Goal: Task Accomplishment & Management: Manage account settings

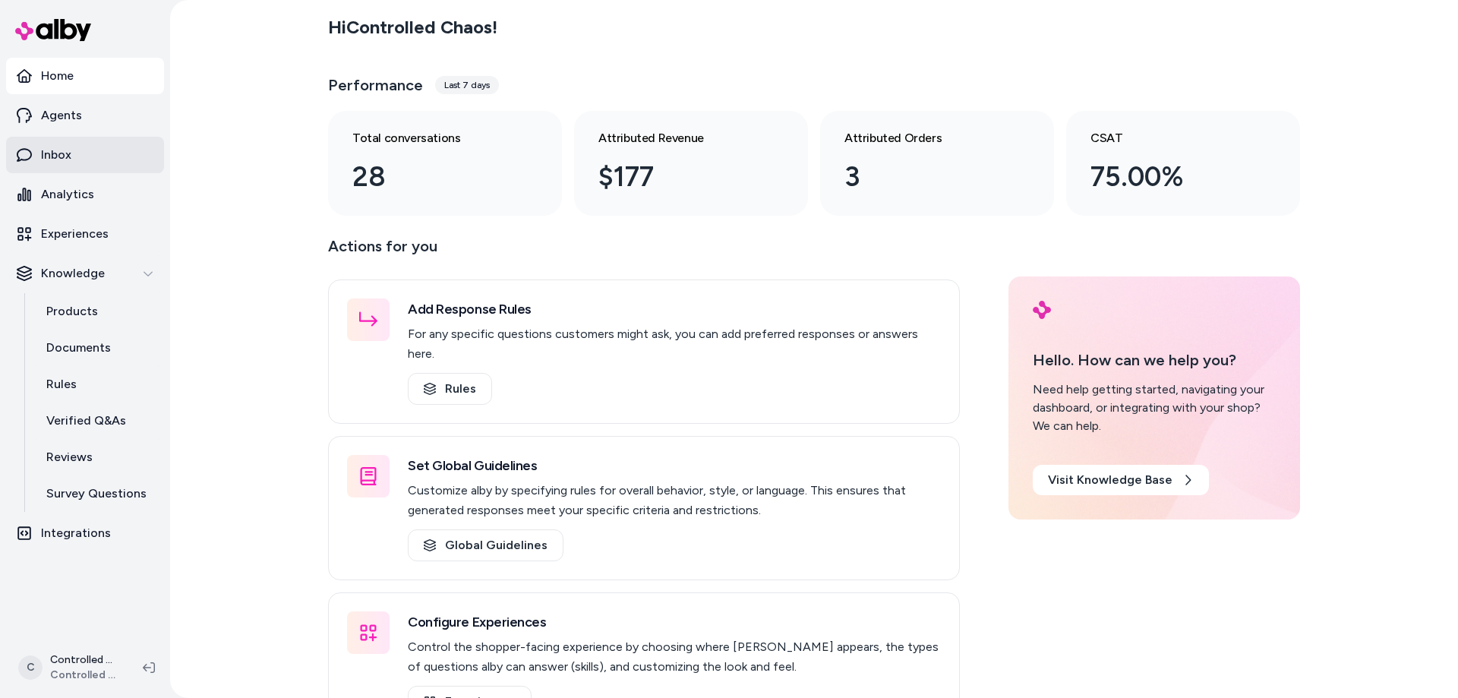
click at [131, 158] on link "Inbox" at bounding box center [85, 155] width 158 height 36
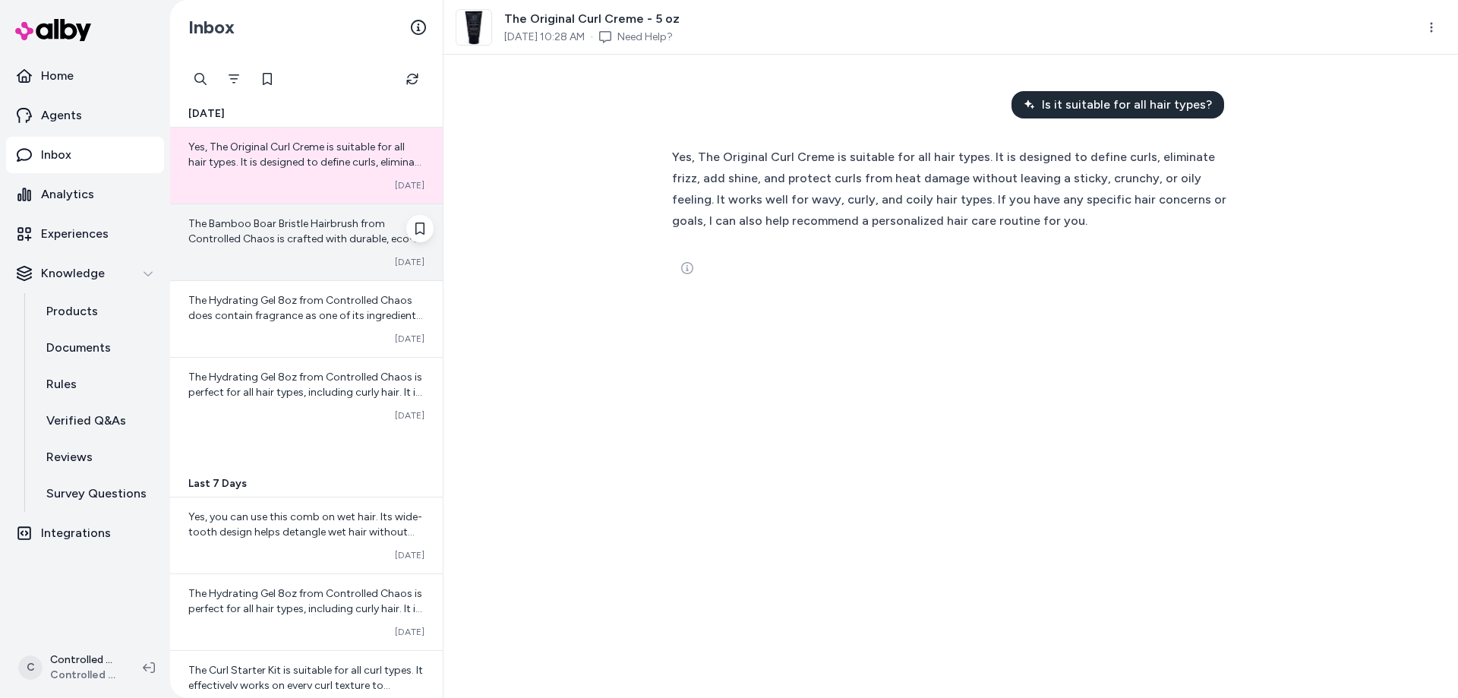
click at [298, 231] on div "The Bamboo Boar Bristle Hairbrush from Controlled Chaos is crafted with durable…" at bounding box center [306, 231] width 236 height 30
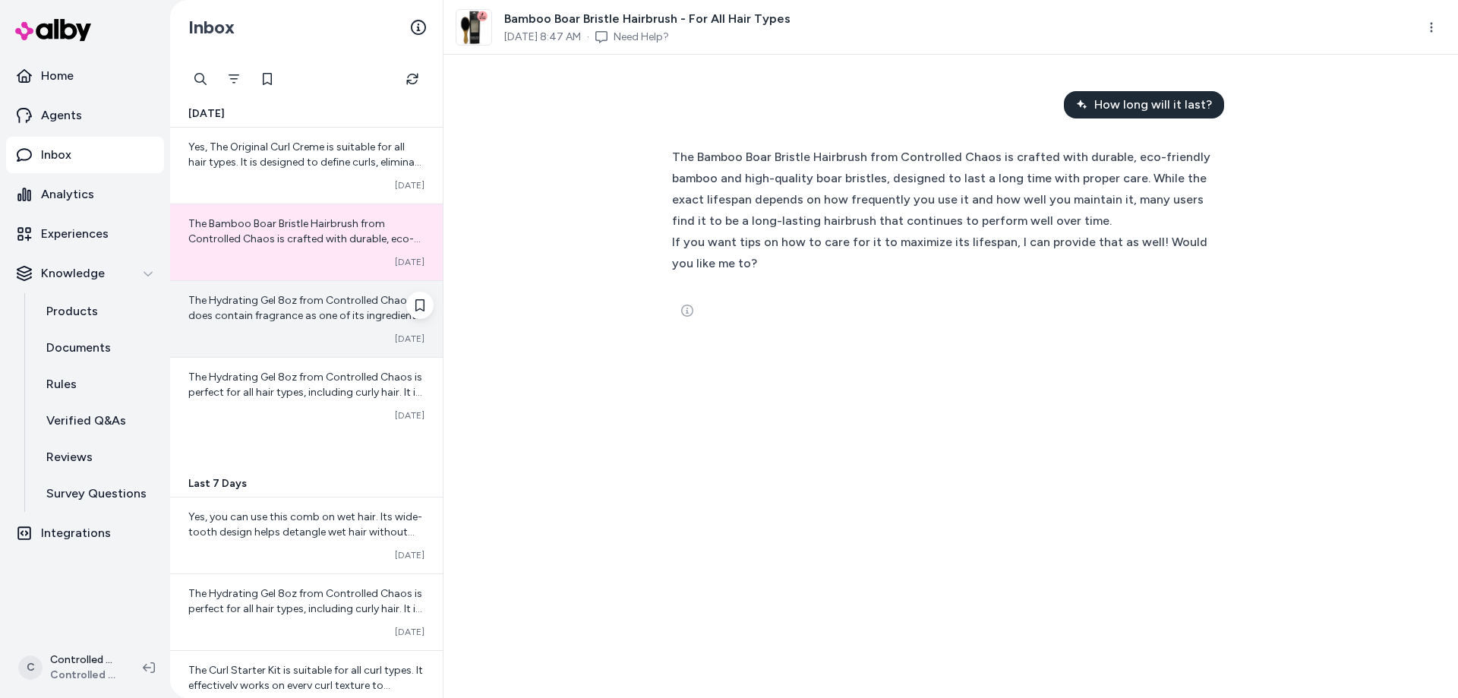
click at [286, 299] on span "The Hydrating Gel 8oz from Controlled Chaos does contain fragrance as one of it…" at bounding box center [305, 353] width 235 height 119
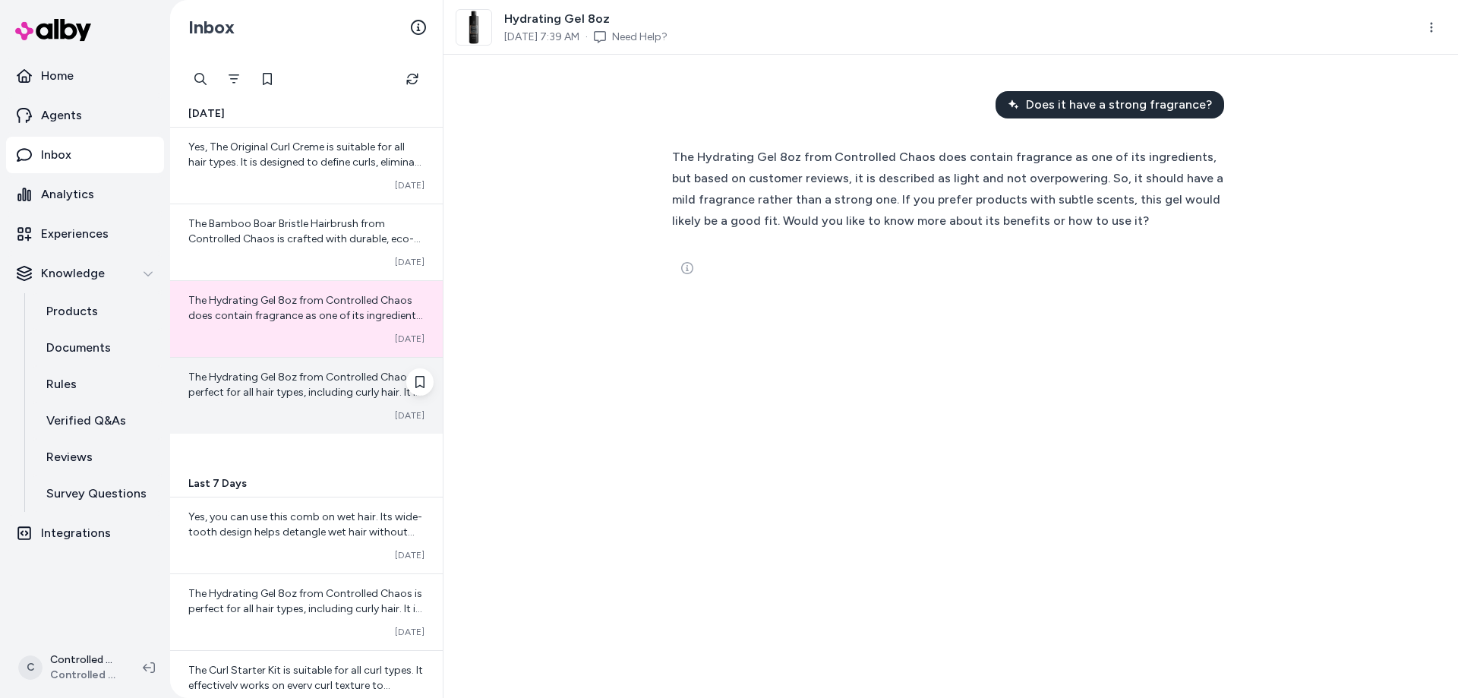
click at [276, 402] on div "The Hydrating Gel 8oz from Controlled Chaos is perfect for all hair types, incl…" at bounding box center [306, 396] width 273 height 76
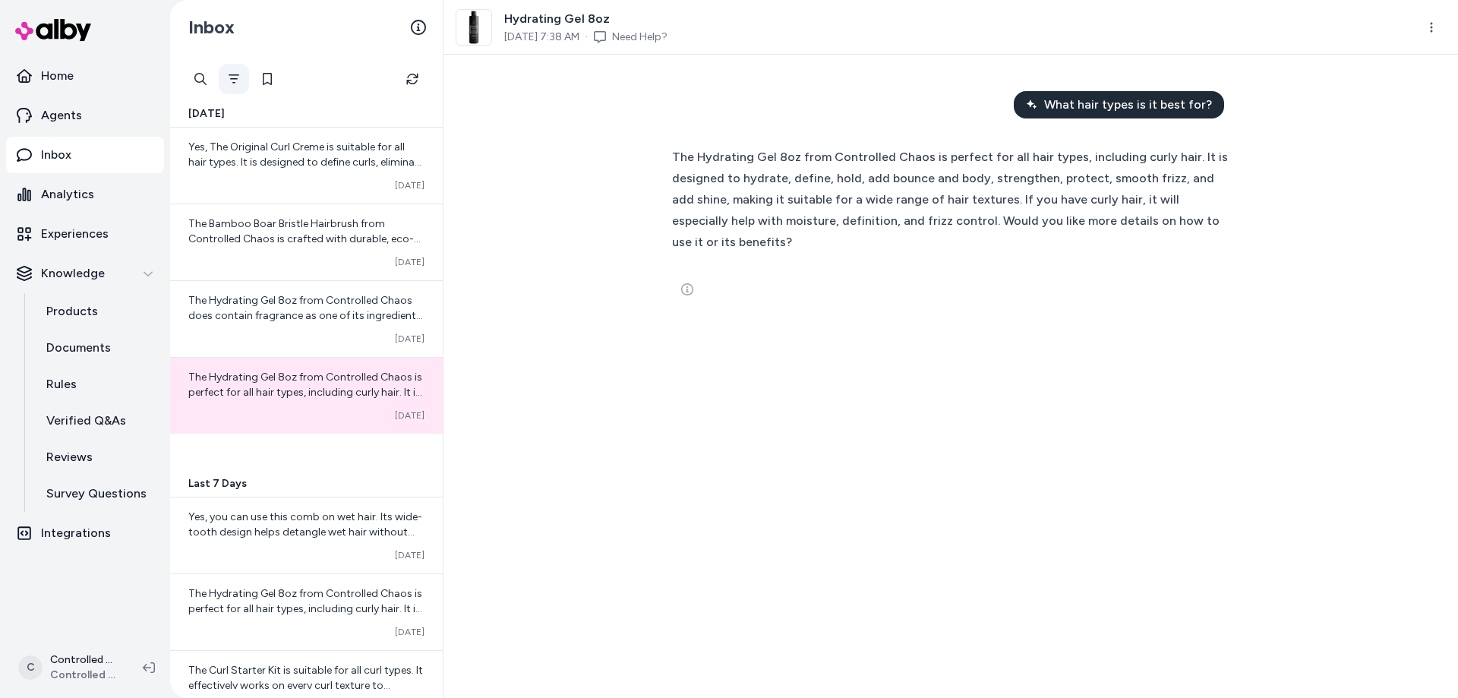
click at [237, 72] on button "Filter" at bounding box center [234, 79] width 30 height 30
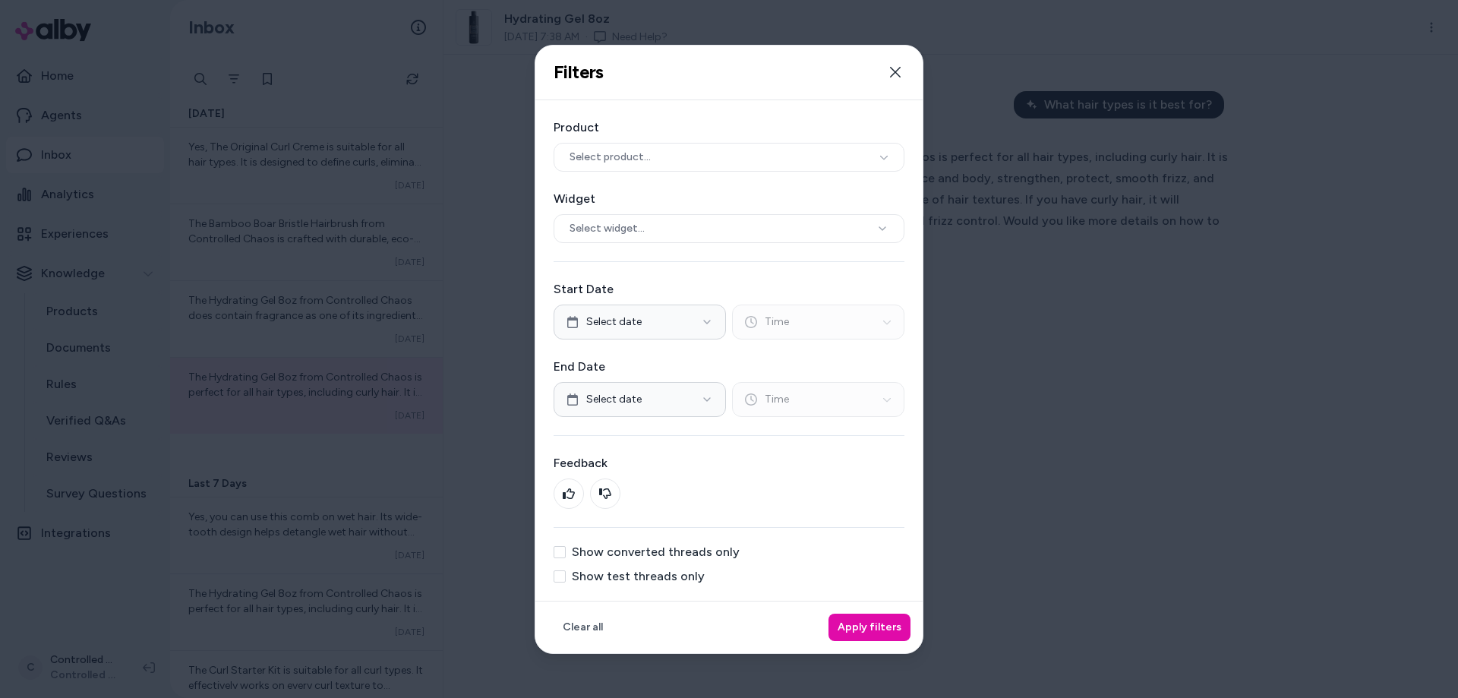
click at [548, 560] on div "Product Select product... Widget Select widget... Start Date Select date Time E…" at bounding box center [728, 350] width 387 height 500
click at [558, 548] on button "Show converted threads only" at bounding box center [560, 552] width 12 height 12
click at [872, 625] on button "Apply filters" at bounding box center [869, 627] width 82 height 27
